Goal: Task Accomplishment & Management: Manage account settings

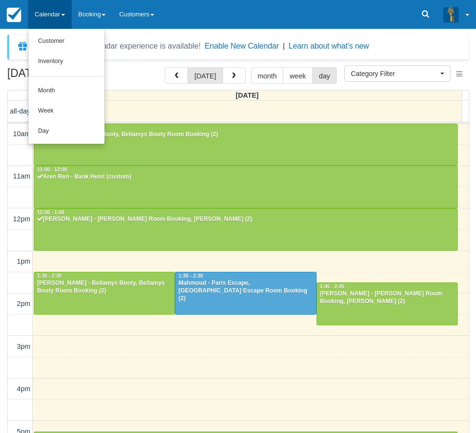
select select
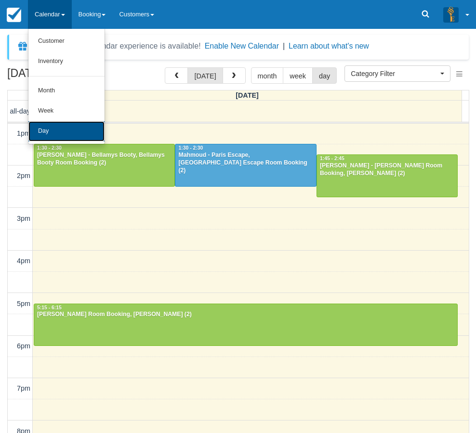
click at [64, 123] on link "Day" at bounding box center [66, 131] width 76 height 20
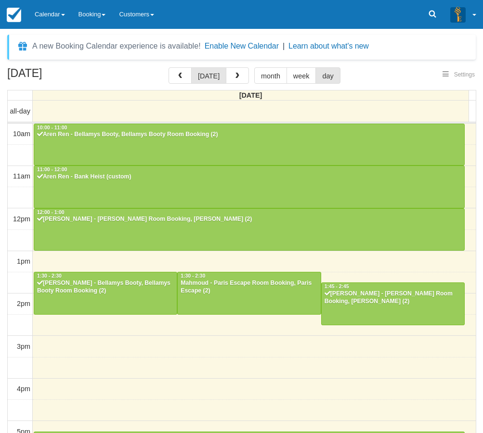
select select
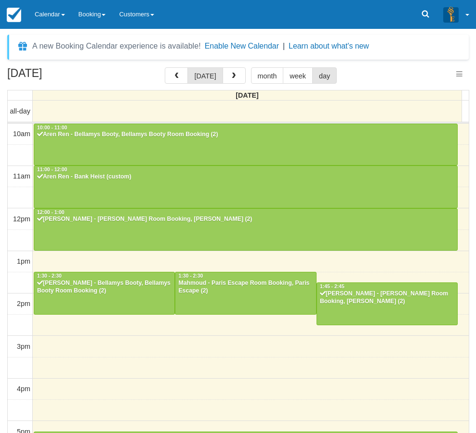
scroll to position [194, 0]
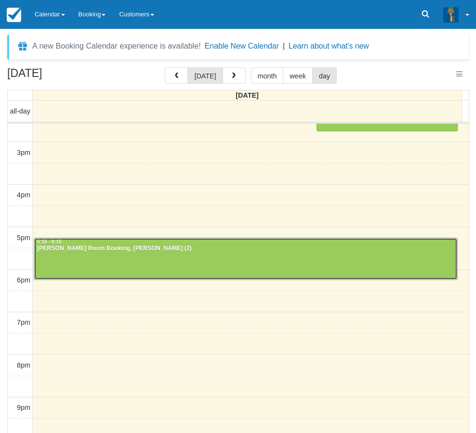
click at [91, 269] on div at bounding box center [245, 258] width 423 height 41
select select
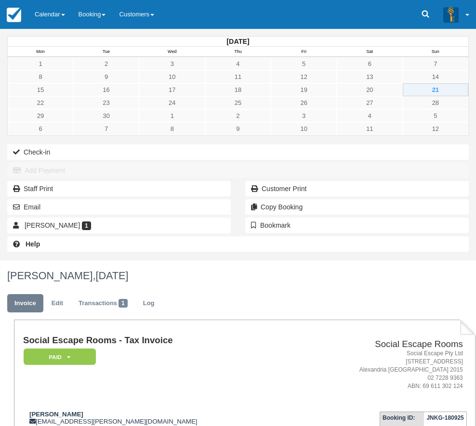
click at [5, 260] on div "September 2025 Mon Tue Wed Thu Fri Sat Sun 1 2 3 4 5 6 7 8 9 10 11 12 13 14 15 …" at bounding box center [238, 145] width 476 height 232
click at [60, 13] on link "Calendar" at bounding box center [50, 14] width 44 height 29
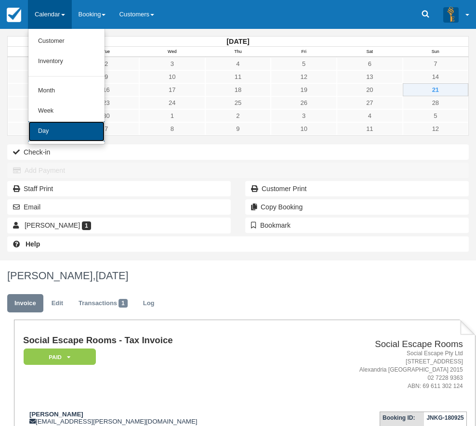
click at [55, 135] on link "Day" at bounding box center [66, 131] width 76 height 20
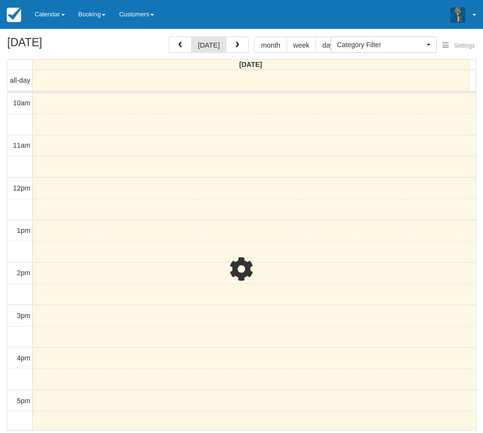
select select
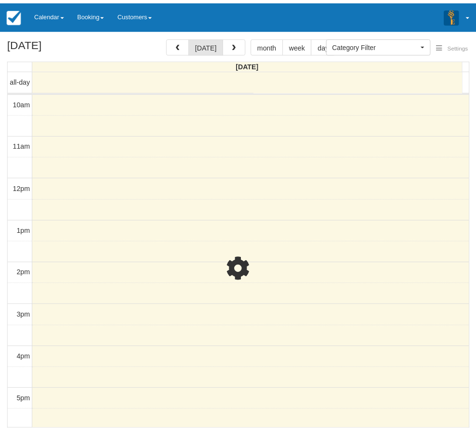
scroll to position [194, 0]
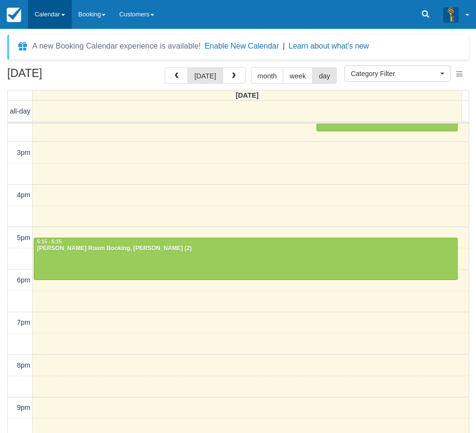
click at [51, 12] on link "Calendar" at bounding box center [50, 14] width 44 height 29
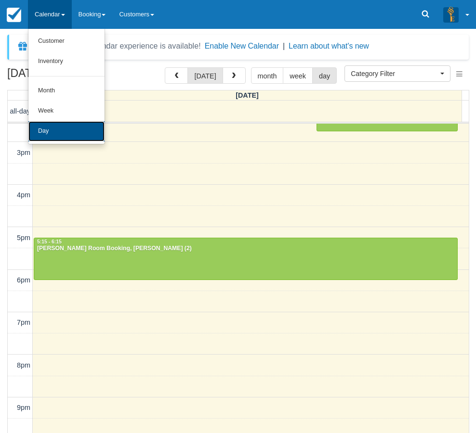
click at [69, 131] on link "Day" at bounding box center [66, 131] width 76 height 20
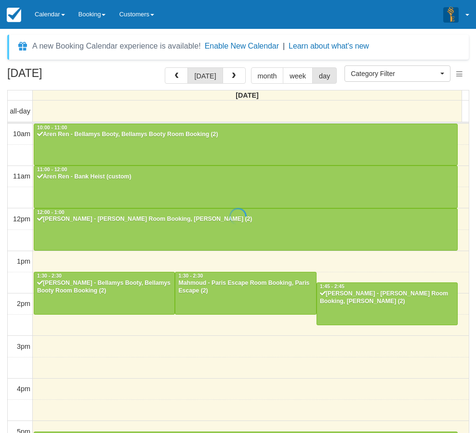
select select
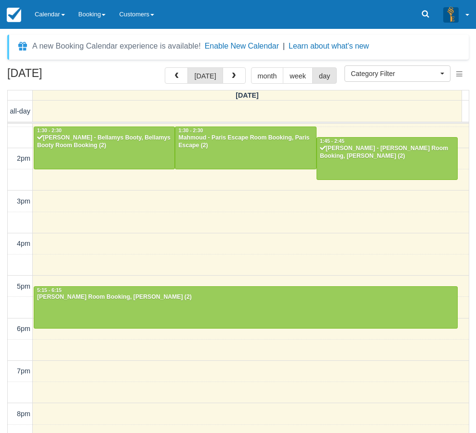
scroll to position [146, 0]
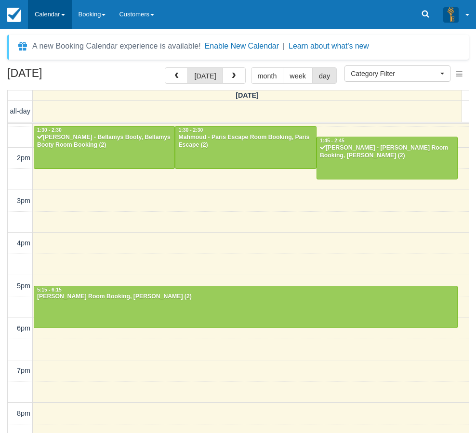
click at [47, 21] on link "Calendar" at bounding box center [50, 14] width 44 height 29
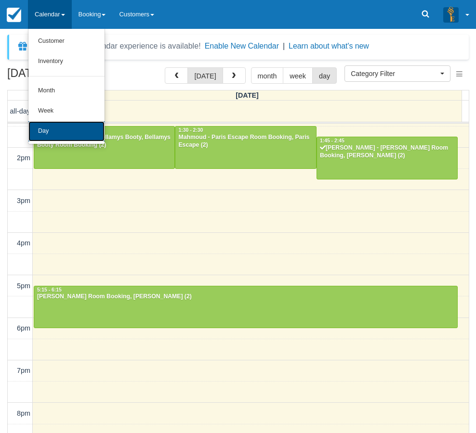
click at [55, 135] on link "Day" at bounding box center [66, 131] width 76 height 20
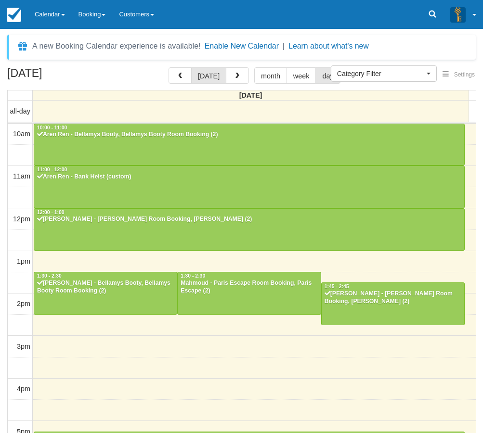
select select
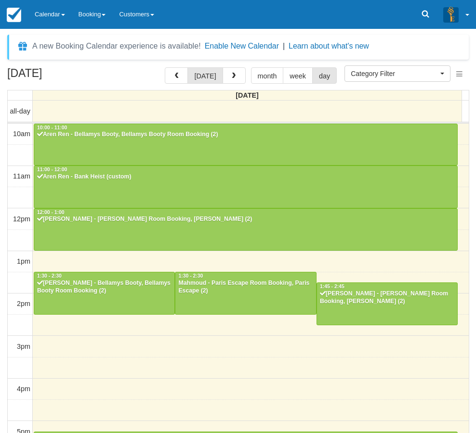
scroll to position [194, 0]
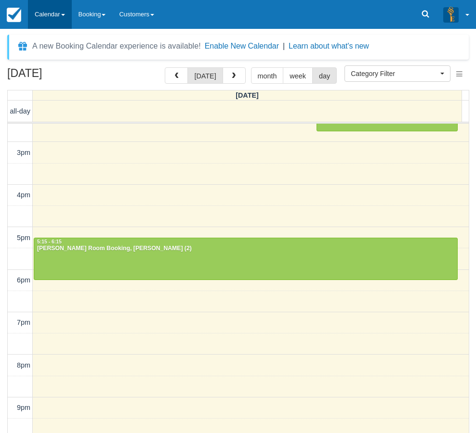
click at [48, 16] on link "Calendar" at bounding box center [50, 14] width 44 height 29
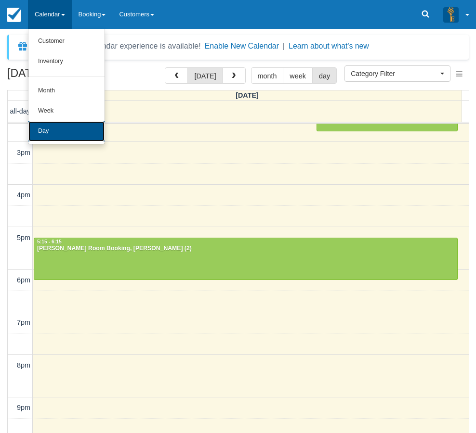
click at [70, 133] on link "Day" at bounding box center [66, 131] width 76 height 20
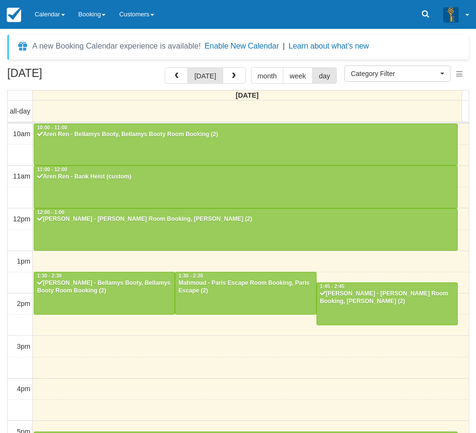
select select
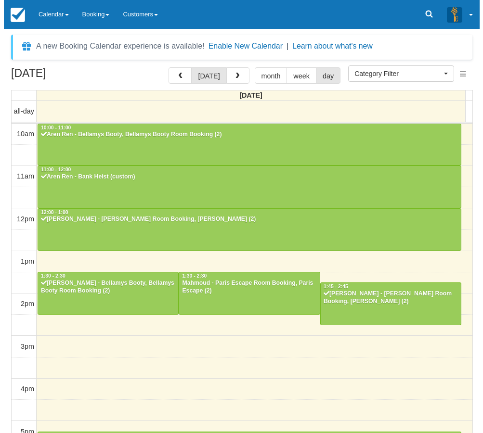
scroll to position [194, 0]
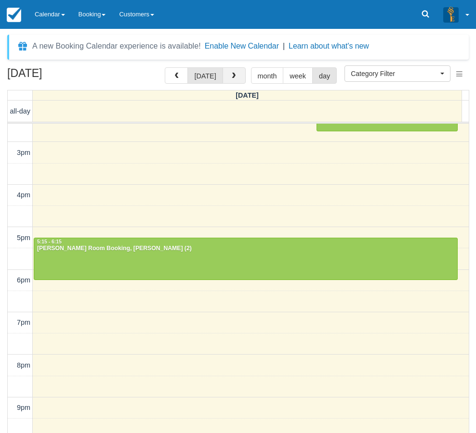
click at [230, 77] on span "button" at bounding box center [233, 76] width 7 height 7
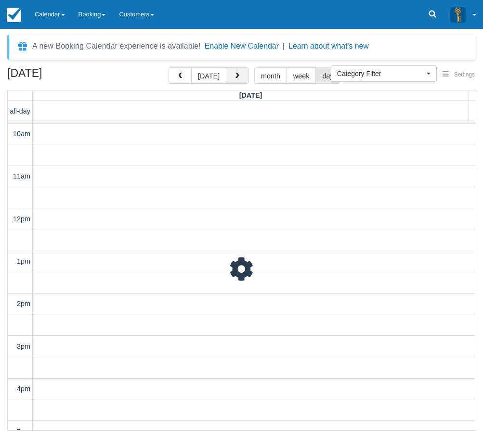
scroll to position [213, 0]
click at [237, 77] on span "button" at bounding box center [237, 76] width 7 height 7
click at [239, 72] on button "button" at bounding box center [237, 75] width 23 height 16
click at [238, 74] on span "button" at bounding box center [237, 76] width 7 height 7
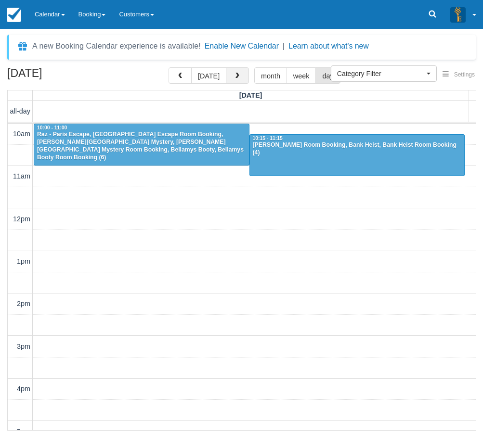
scroll to position [213, 0]
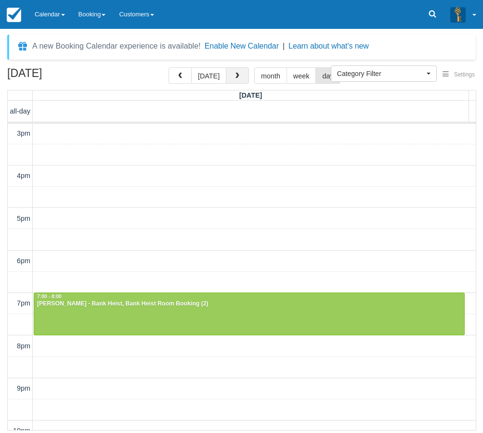
click at [240, 76] on button "button" at bounding box center [237, 75] width 23 height 16
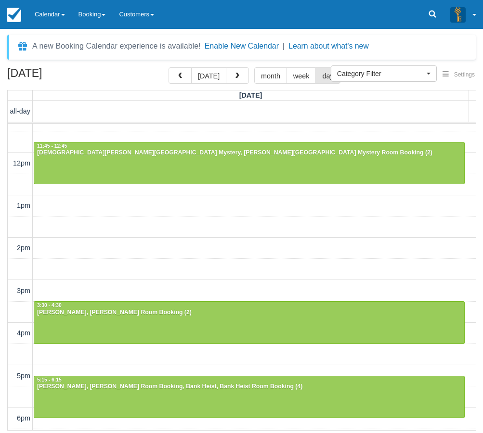
scroll to position [224, 0]
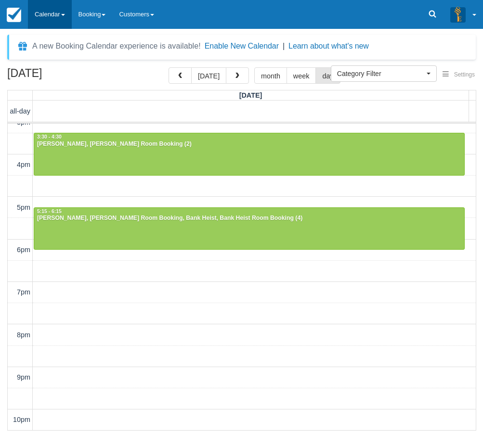
click at [43, 15] on link "Calendar" at bounding box center [50, 14] width 44 height 29
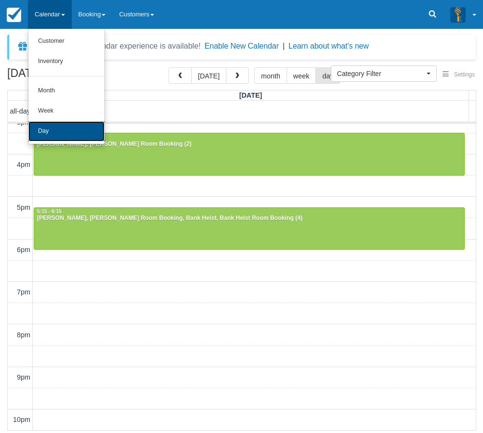
click at [79, 130] on link "Day" at bounding box center [66, 131] width 76 height 20
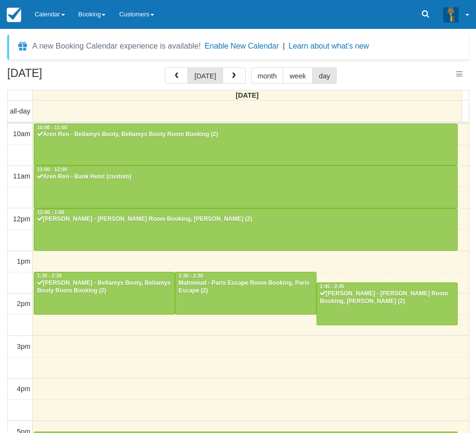
select select
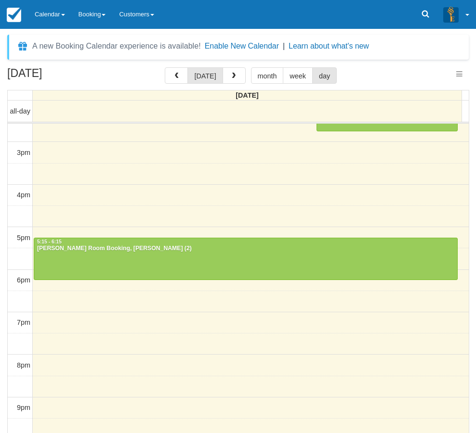
select select
click at [56, 10] on link "Calendar" at bounding box center [50, 14] width 44 height 29
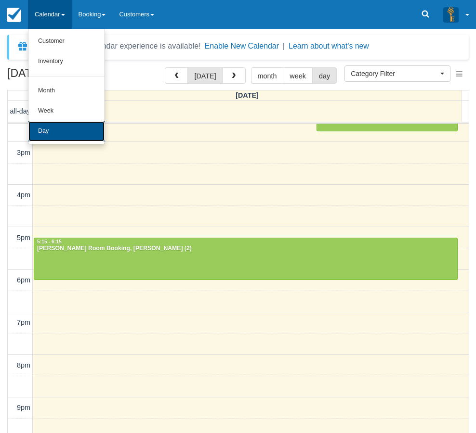
click at [57, 129] on link "Day" at bounding box center [66, 131] width 76 height 20
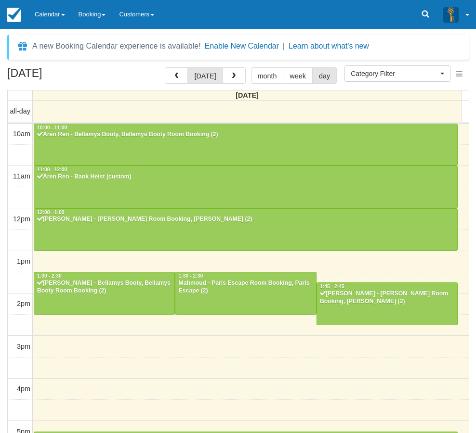
select select
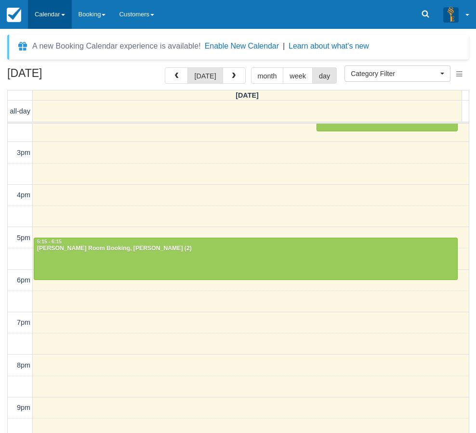
click at [49, 11] on link "Calendar" at bounding box center [50, 14] width 44 height 29
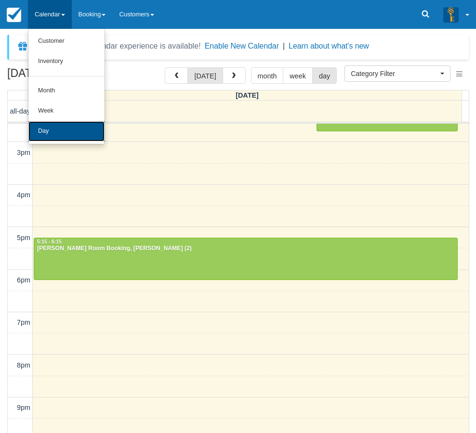
click at [50, 136] on link "Day" at bounding box center [66, 131] width 76 height 20
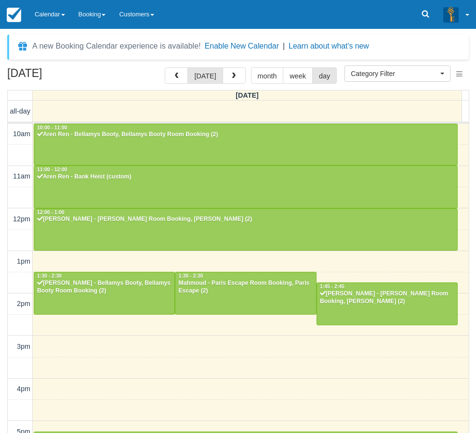
select select
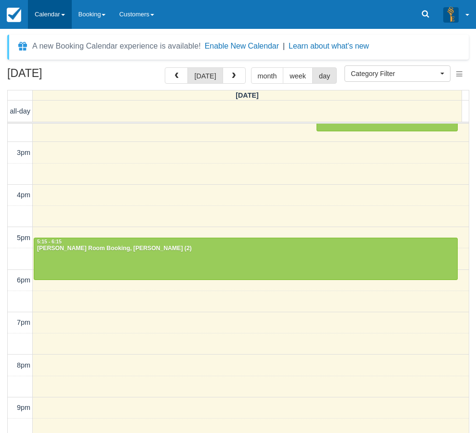
click at [45, 10] on link "Calendar" at bounding box center [50, 14] width 44 height 29
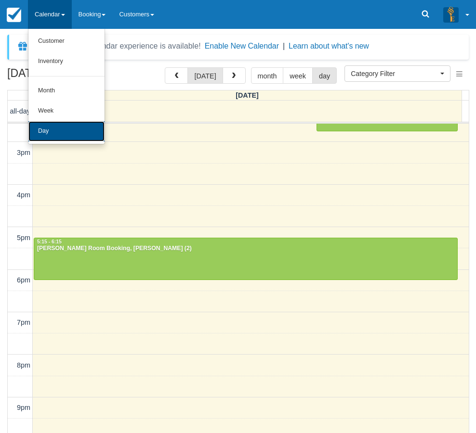
click at [45, 129] on link "Day" at bounding box center [66, 131] width 76 height 20
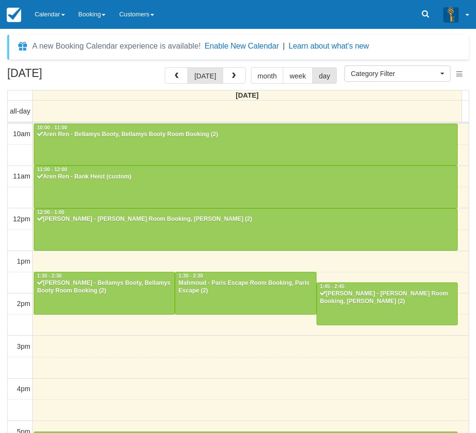
select select
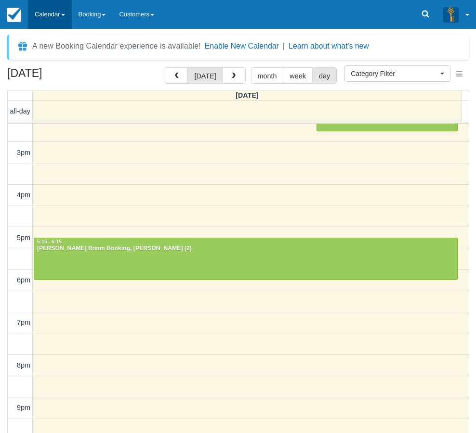
click at [45, 19] on link "Calendar" at bounding box center [50, 14] width 44 height 29
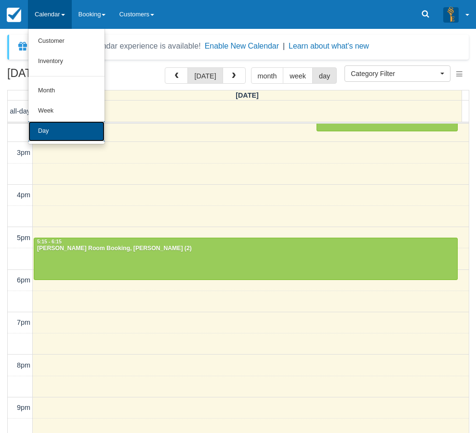
click at [56, 128] on link "Day" at bounding box center [66, 131] width 76 height 20
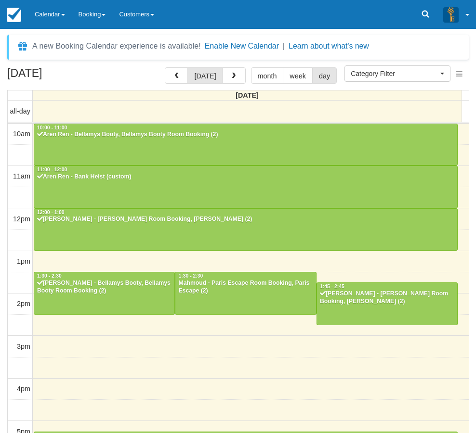
select select
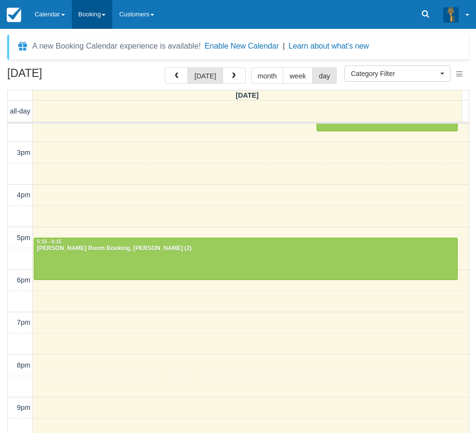
click at [83, 15] on link "Booking" at bounding box center [92, 14] width 41 height 29
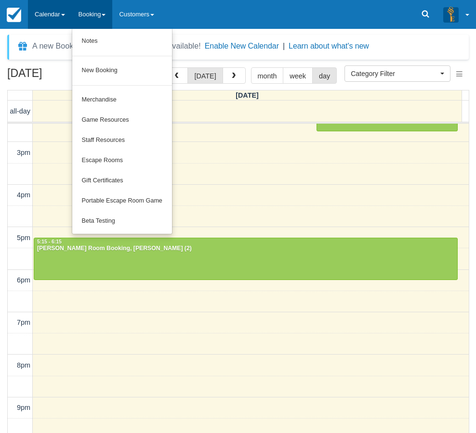
click at [51, 15] on link "Calendar" at bounding box center [50, 14] width 44 height 29
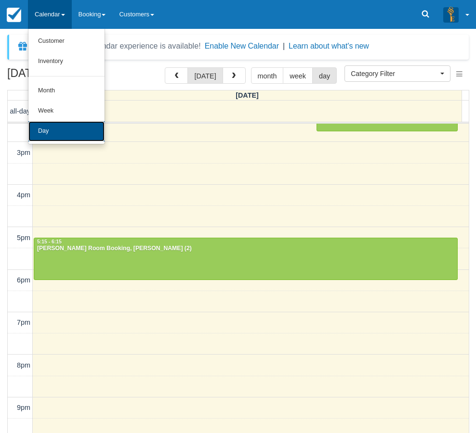
click at [68, 126] on link "Day" at bounding box center [66, 131] width 76 height 20
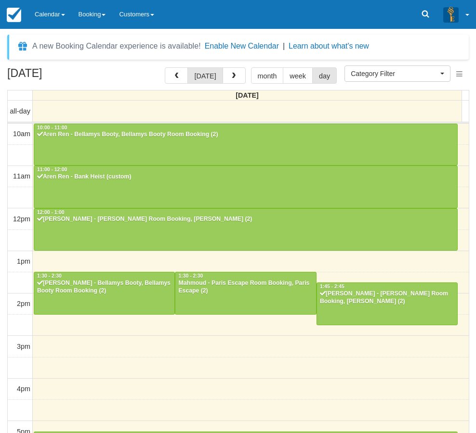
select select
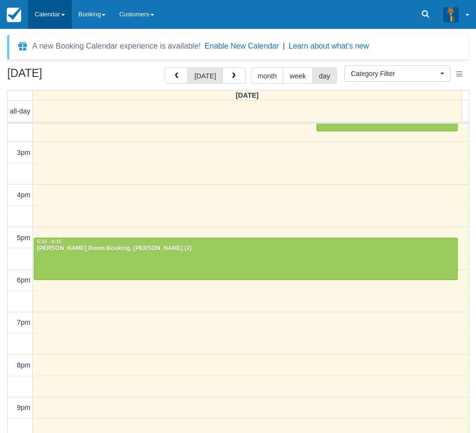
click at [56, 17] on link "Calendar" at bounding box center [50, 14] width 44 height 29
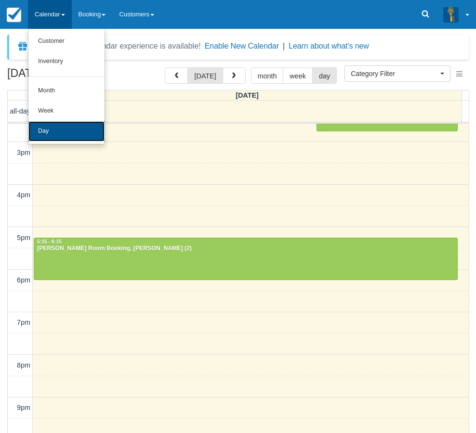
click at [42, 133] on link "Day" at bounding box center [66, 131] width 76 height 20
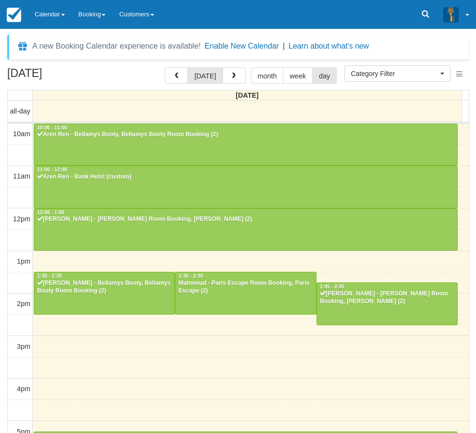
select select
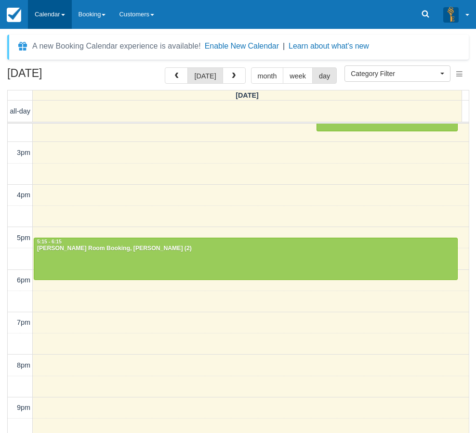
click at [39, 13] on link "Calendar" at bounding box center [50, 14] width 44 height 29
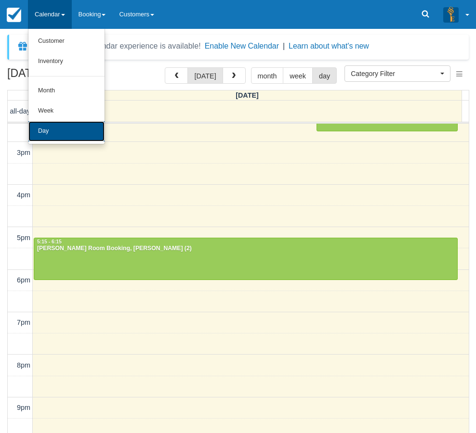
click at [57, 131] on link "Day" at bounding box center [66, 131] width 76 height 20
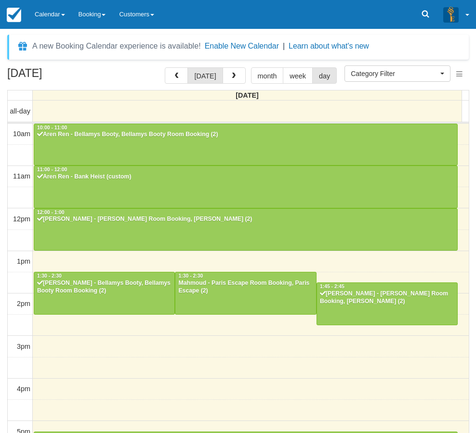
select select
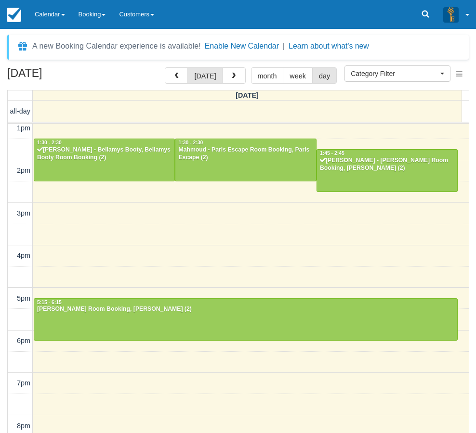
scroll to position [193, 0]
